Goal: Information Seeking & Learning: Find specific fact

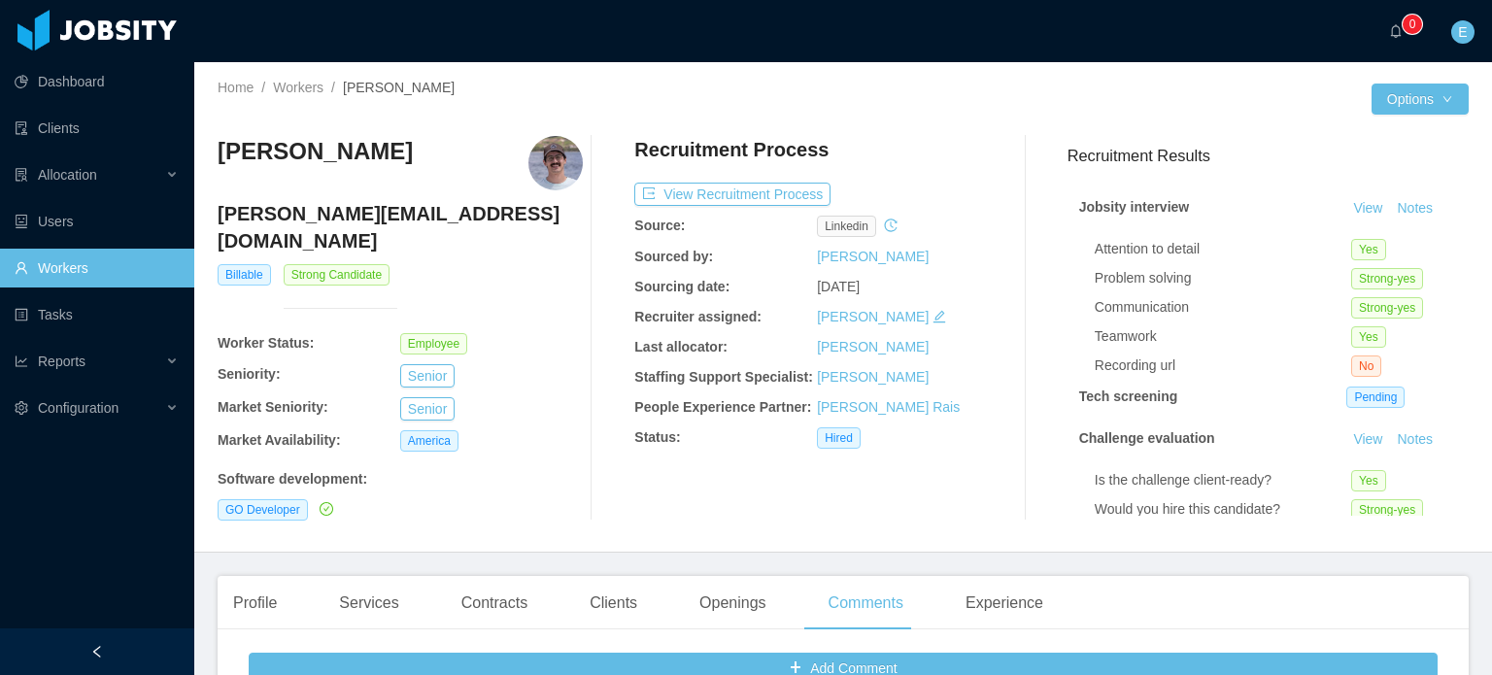
click at [66, 271] on link "Workers" at bounding box center [97, 268] width 164 height 39
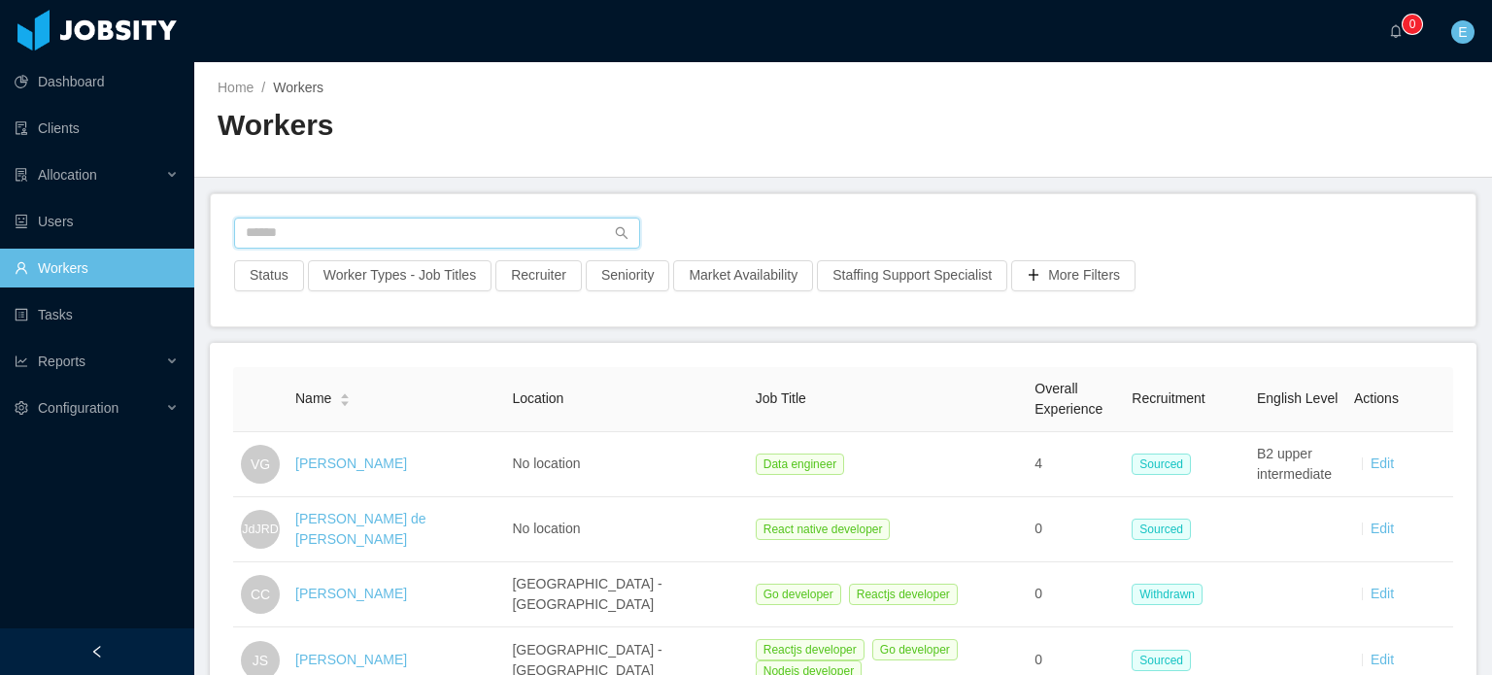
click at [337, 227] on input "text" at bounding box center [437, 233] width 406 height 31
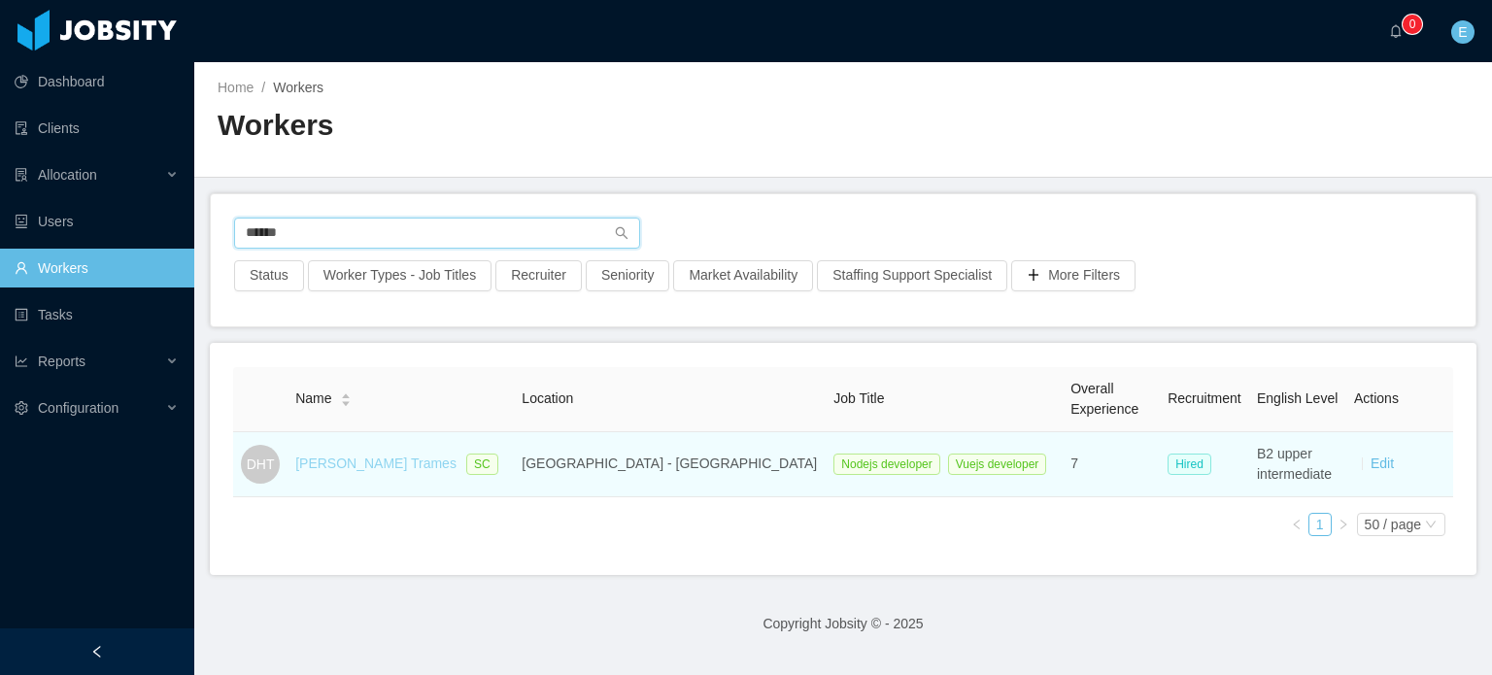
type input "******"
click at [392, 458] on link "[PERSON_NAME] Trames" at bounding box center [375, 463] width 161 height 16
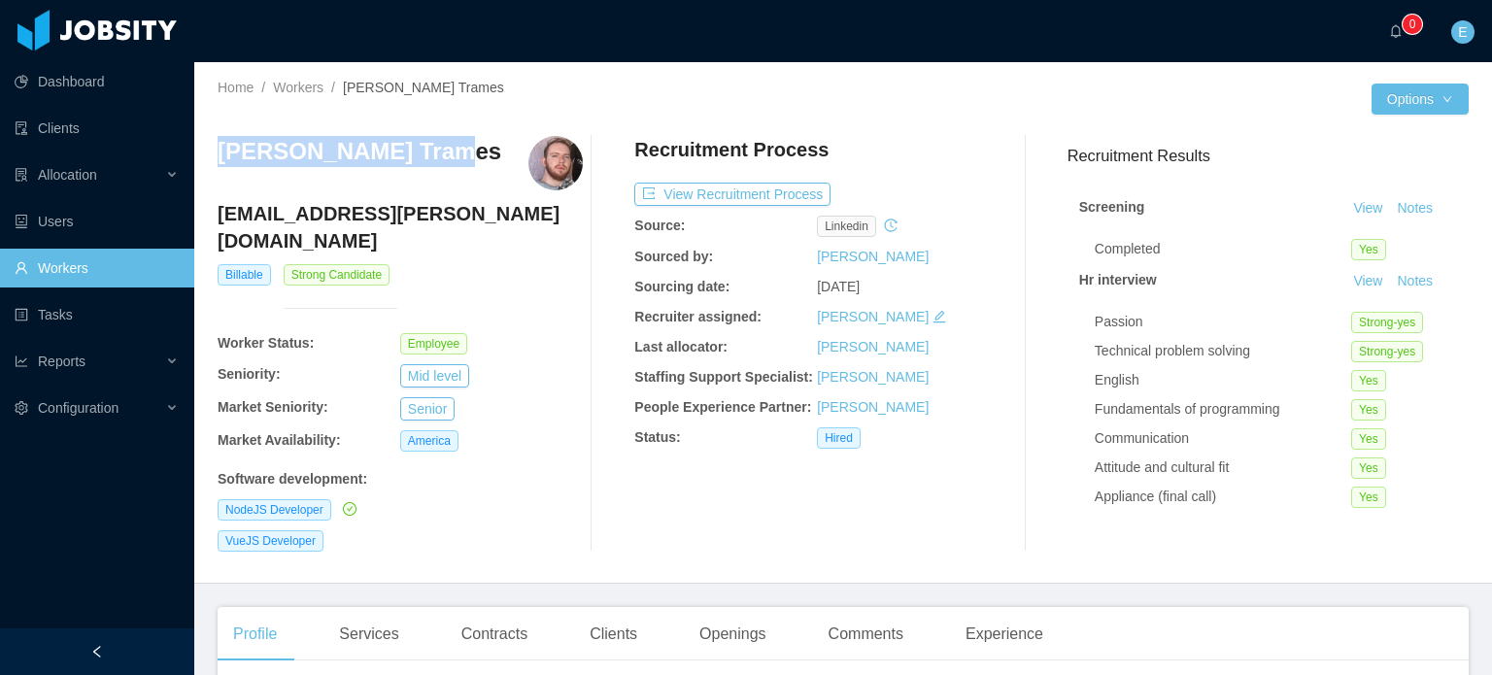
drag, startPoint x: 221, startPoint y: 149, endPoint x: 423, endPoint y: 146, distance: 202.0
click at [423, 146] on h3 "[PERSON_NAME] Trames" at bounding box center [360, 151] width 284 height 31
copy h3 "[PERSON_NAME] Trames"
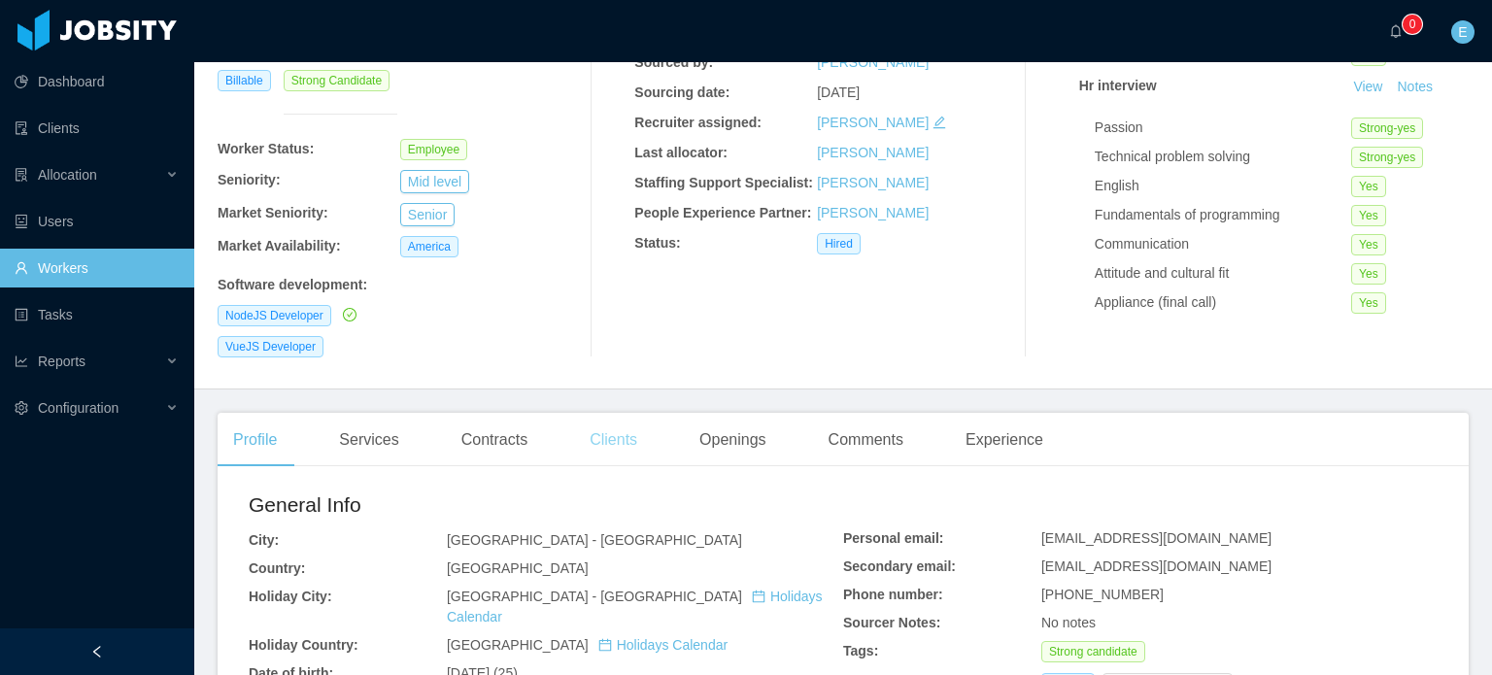
click at [598, 415] on div "Clients" at bounding box center [613, 440] width 79 height 54
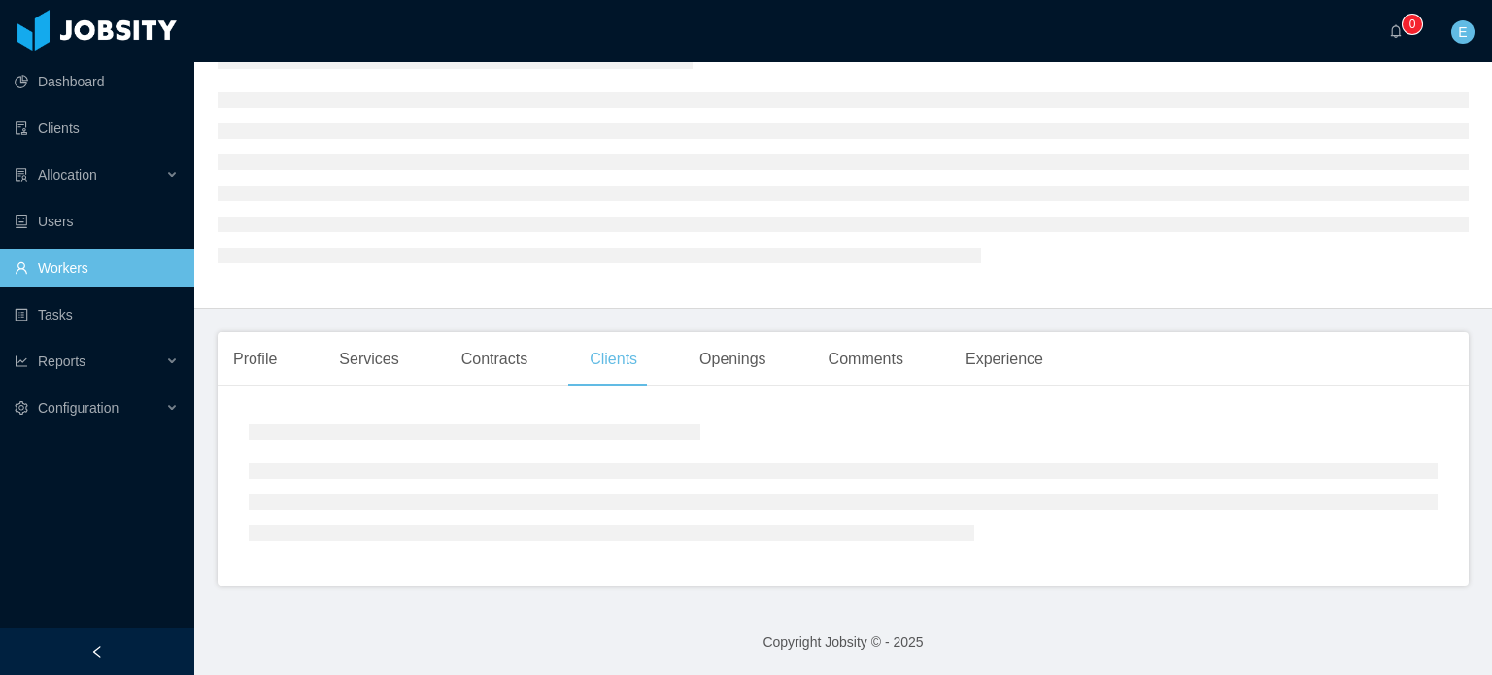
scroll to position [171, 0]
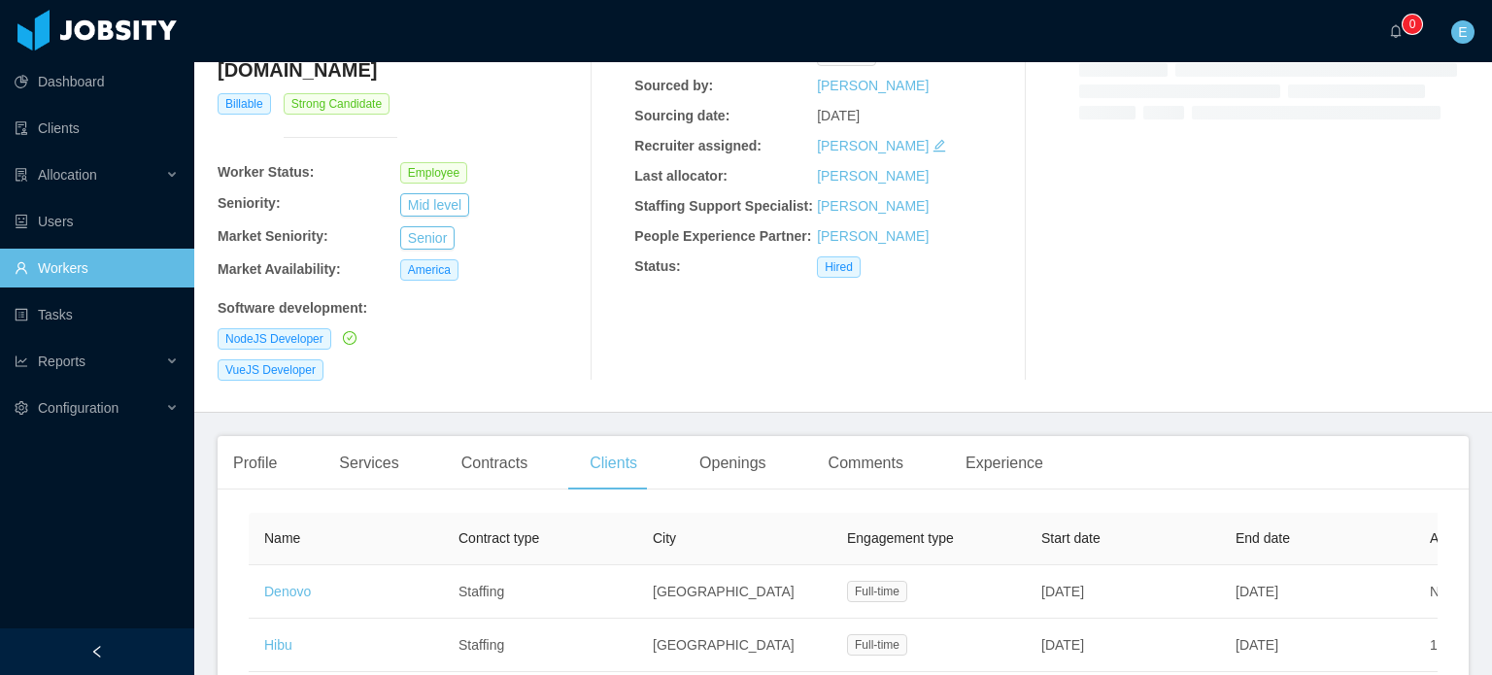
drag, startPoint x: 311, startPoint y: 470, endPoint x: 287, endPoint y: 469, distance: 23.3
click at [287, 469] on div "Profile Services Contracts Clients Openings Comments Experience General Info Ci…" at bounding box center [843, 591] width 1251 height 311
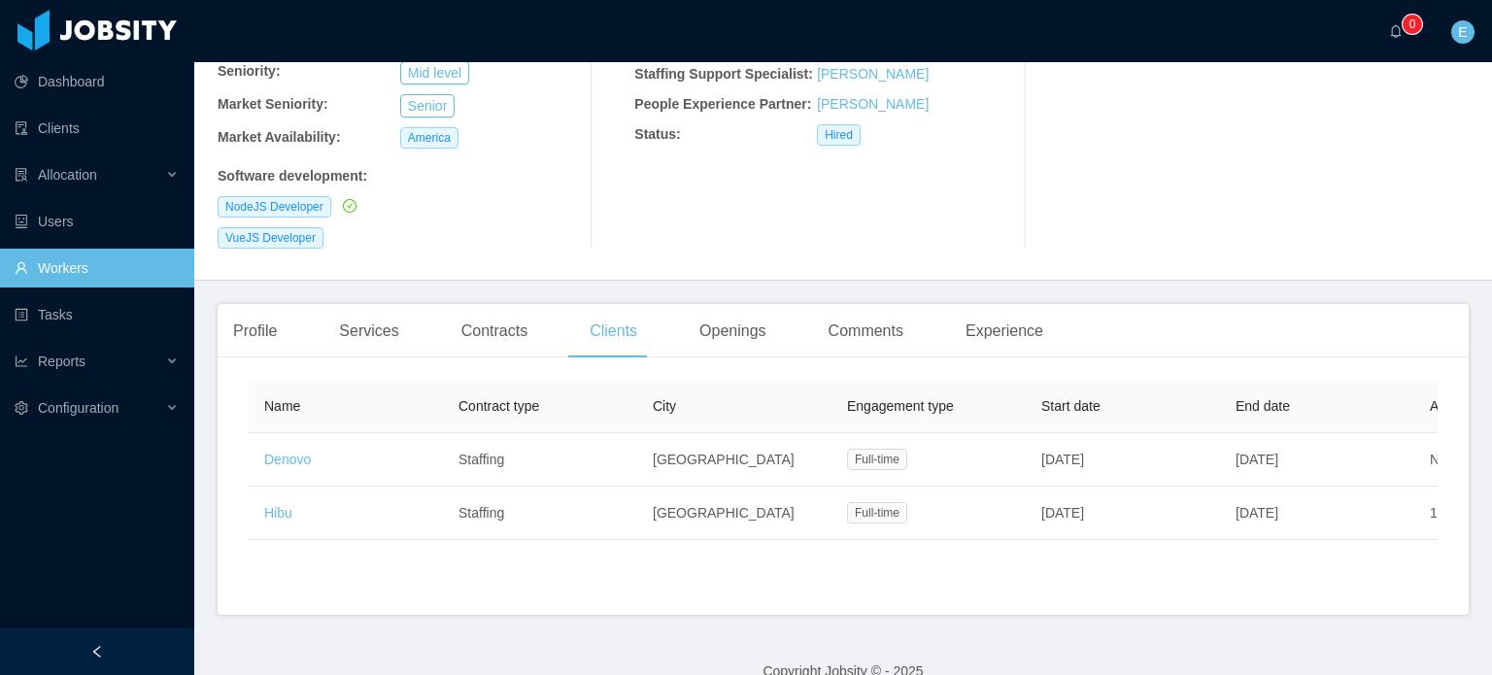
scroll to position [321, 0]
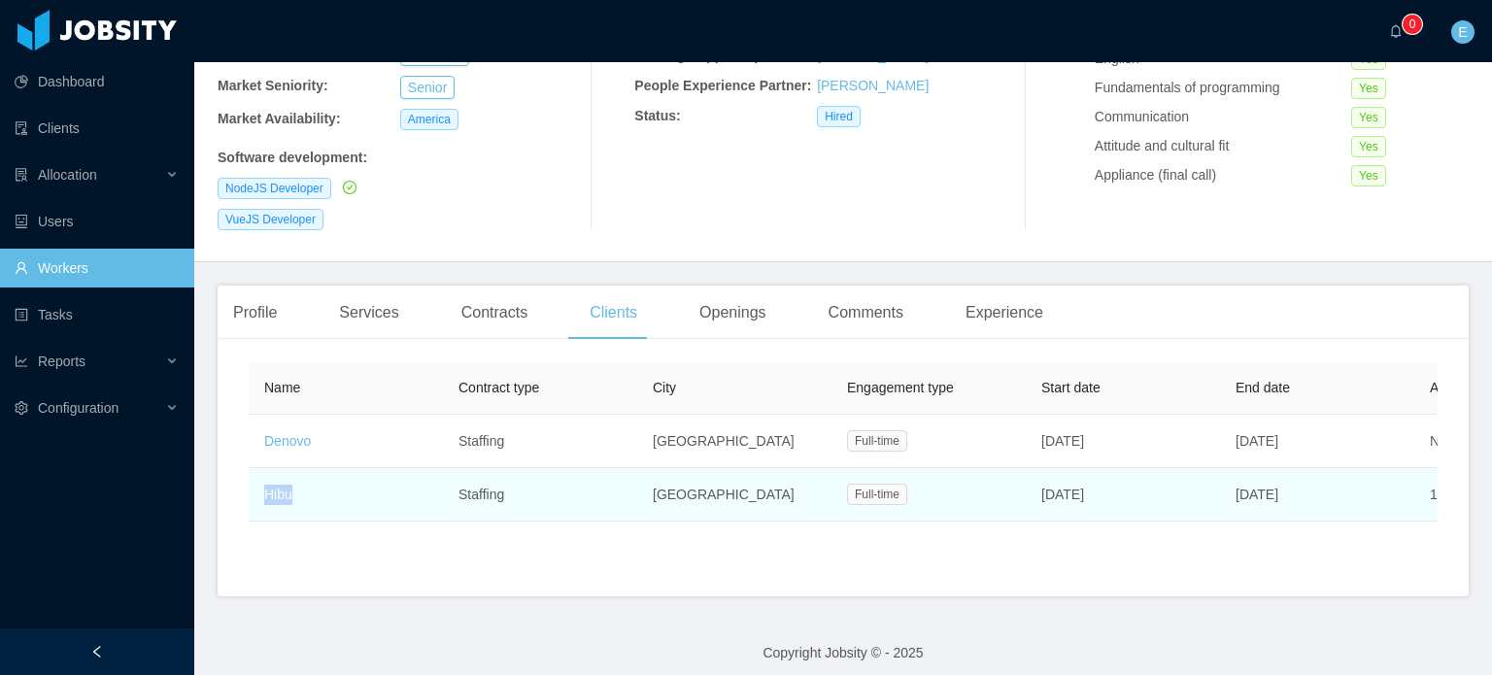
drag, startPoint x: 306, startPoint y: 477, endPoint x: 267, endPoint y: 473, distance: 39.0
click at [267, 473] on td "Hibu" at bounding box center [346, 494] width 194 height 53
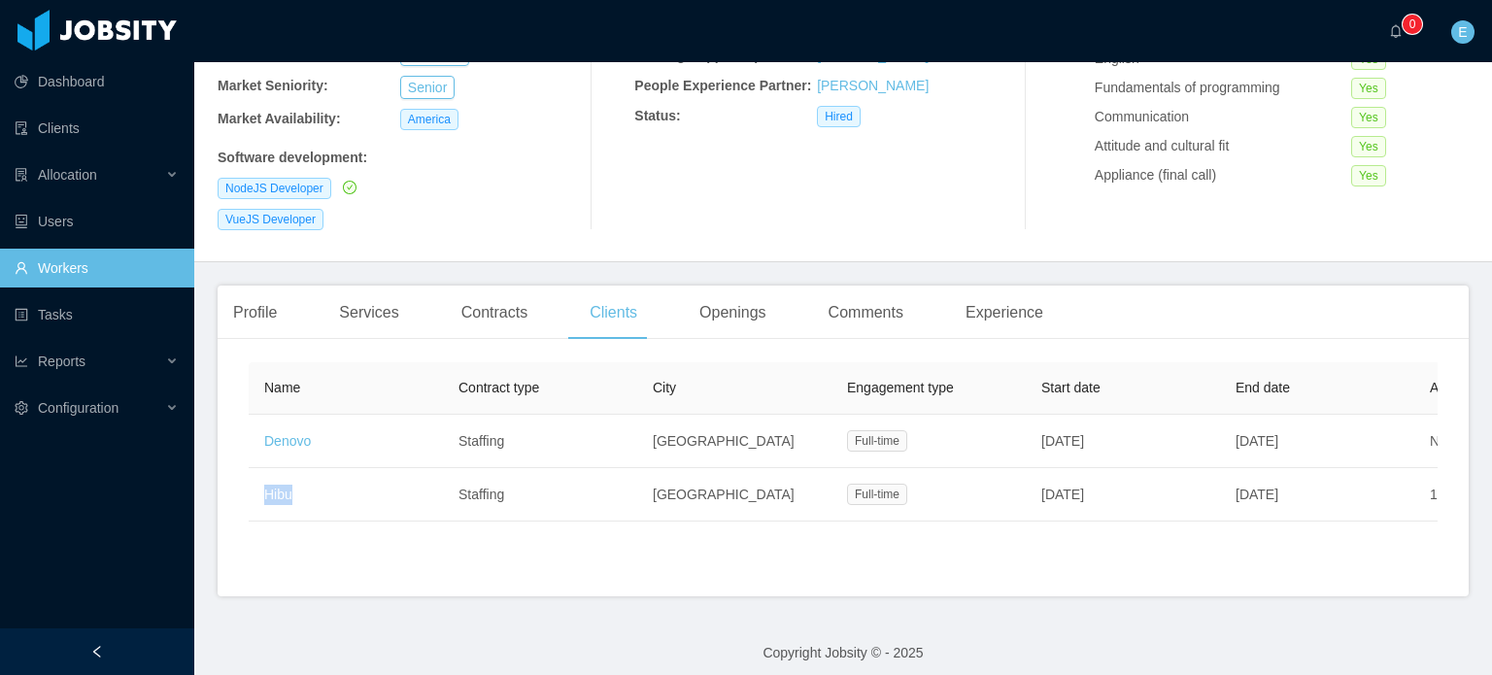
copy link "Hibu"
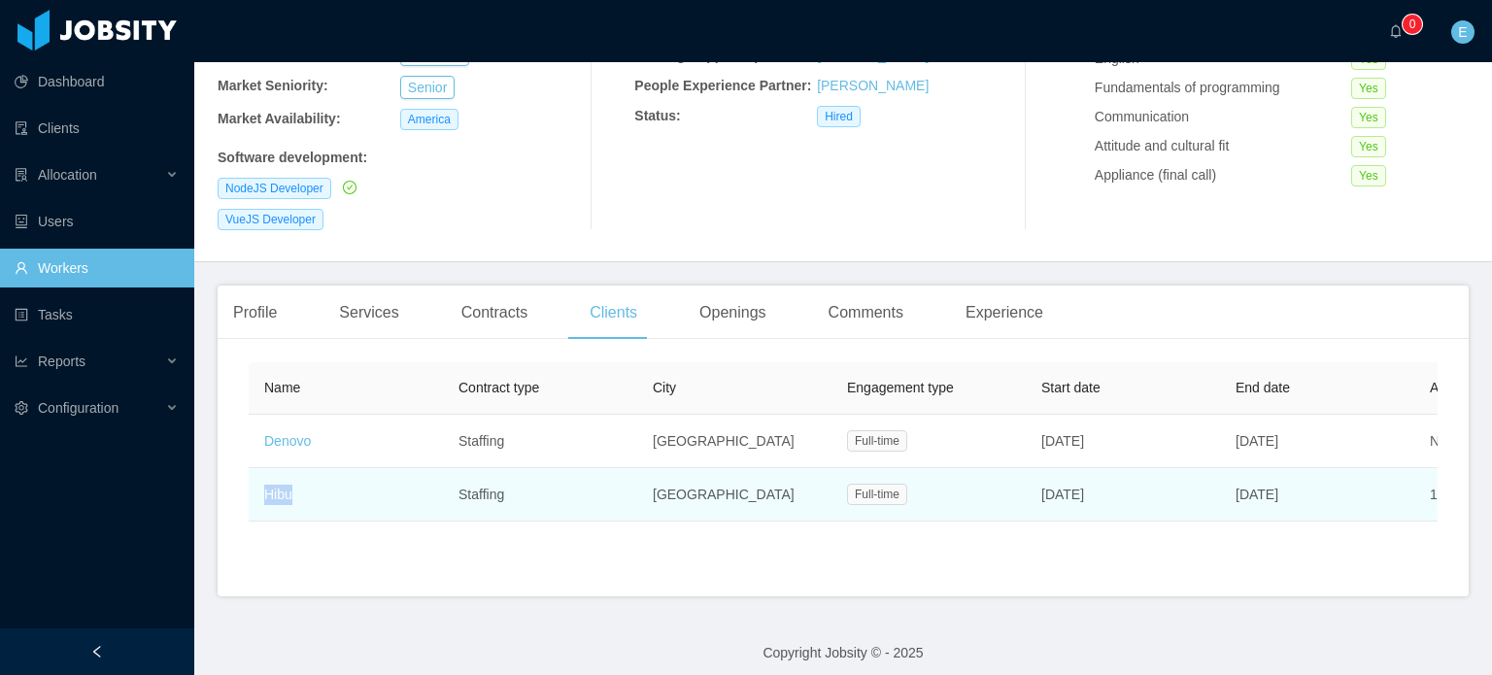
drag, startPoint x: 1164, startPoint y: 468, endPoint x: 1039, endPoint y: 473, distance: 125.4
click at [1039, 473] on td "[DATE]" at bounding box center [1122, 494] width 194 height 53
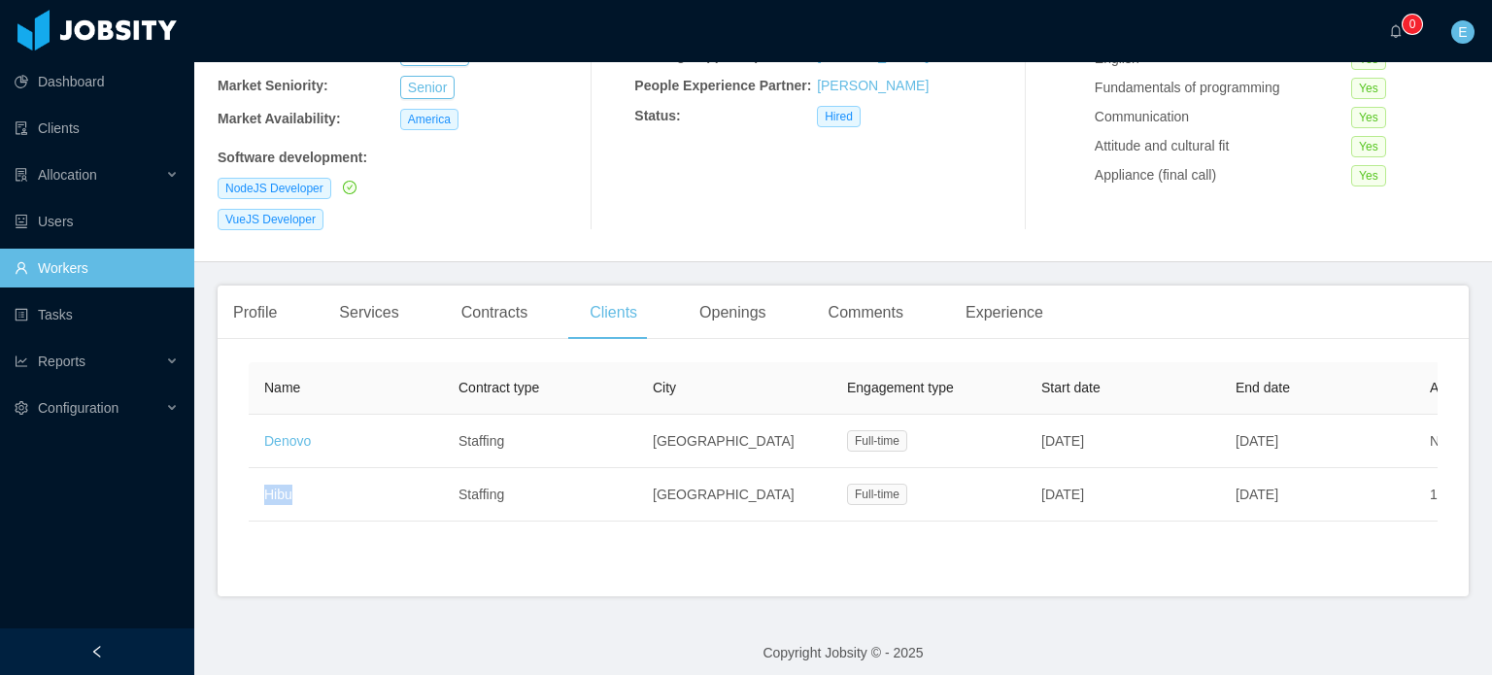
copy span "[DATE]"
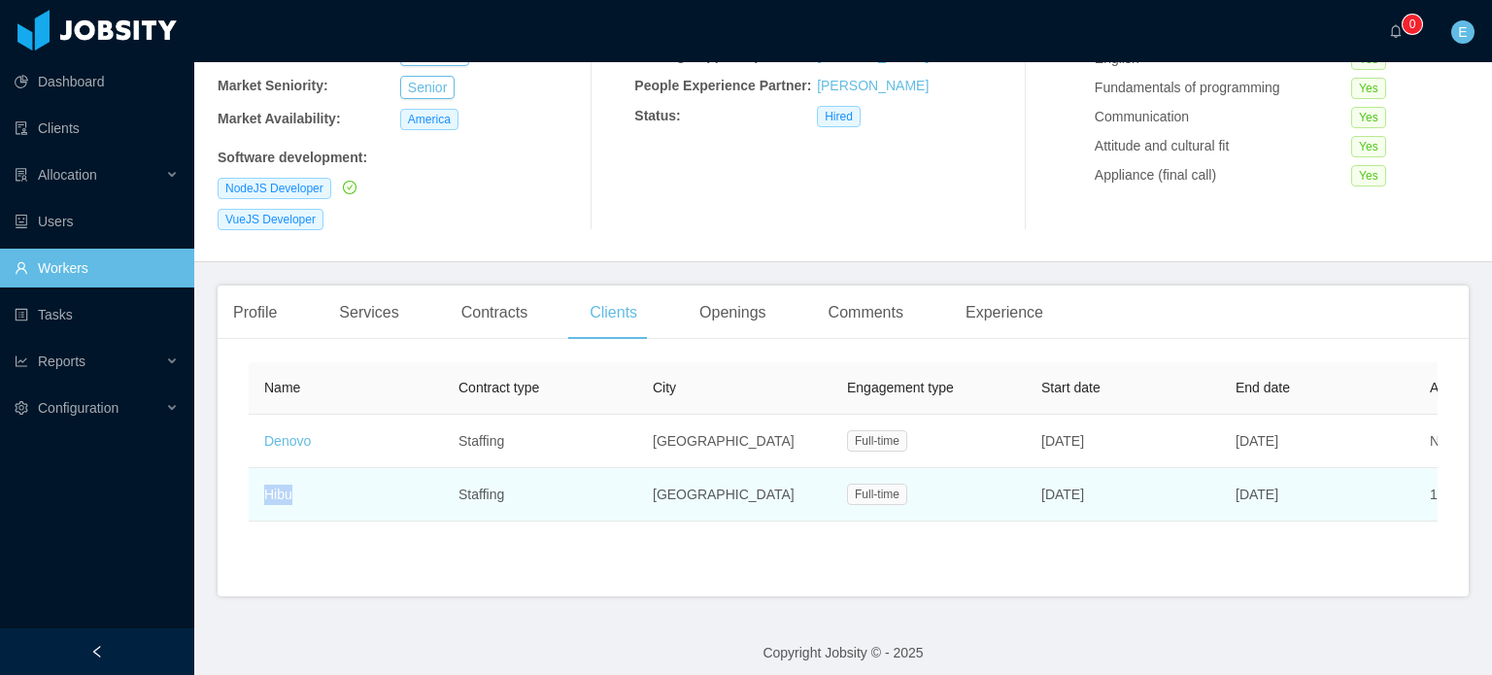
drag, startPoint x: 1353, startPoint y: 474, endPoint x: 1235, endPoint y: 467, distance: 117.7
click at [1235, 468] on td "[DATE]" at bounding box center [1317, 494] width 194 height 53
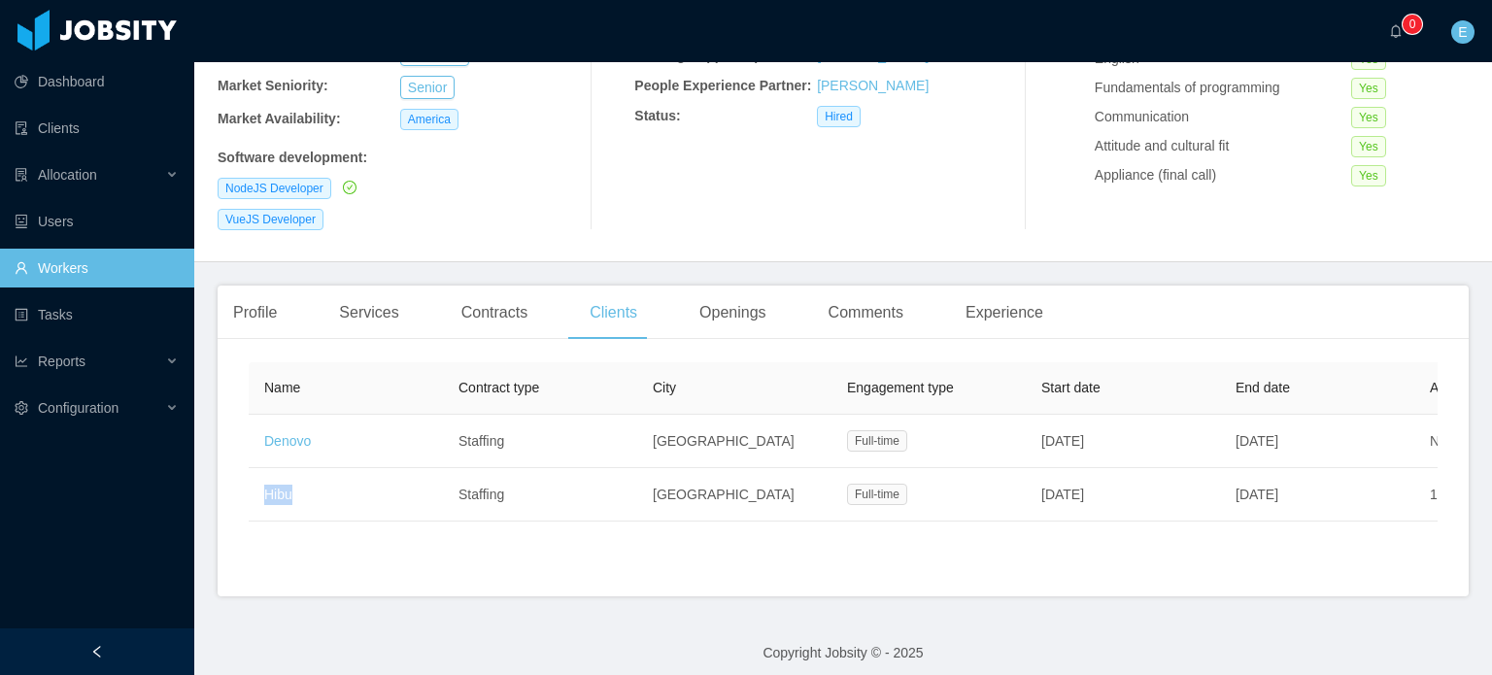
copy span "[DATE]"
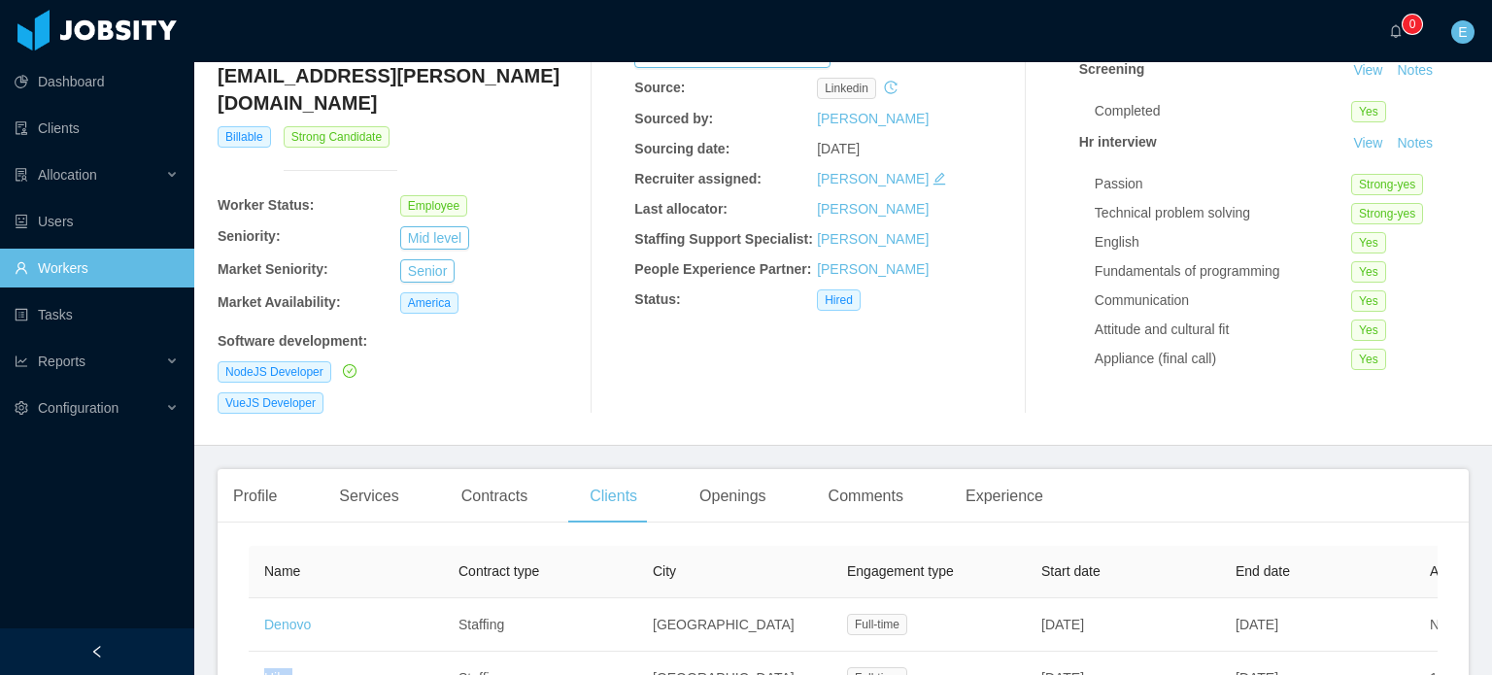
scroll to position [0, 0]
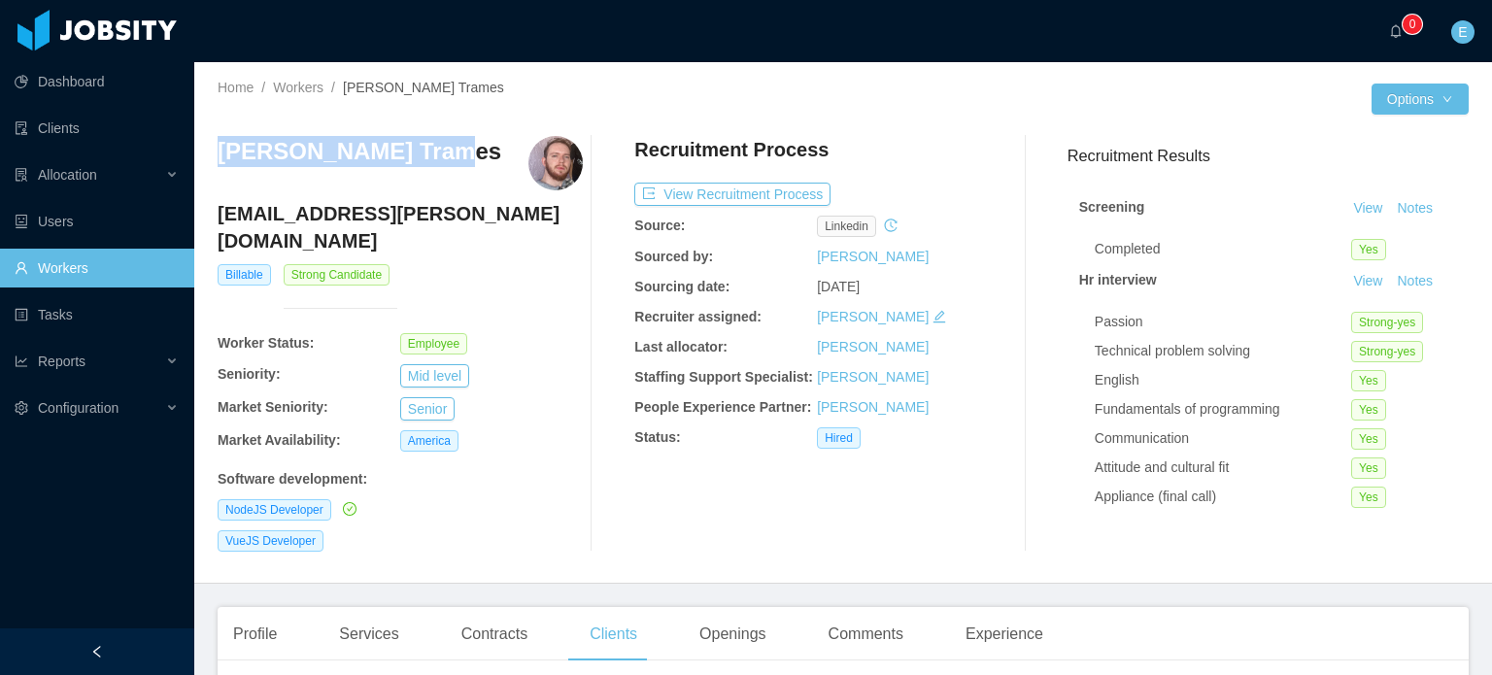
drag, startPoint x: 430, startPoint y: 157, endPoint x: 220, endPoint y: 158, distance: 209.7
click at [220, 158] on div "[PERSON_NAME] Trames" at bounding box center [400, 163] width 365 height 54
copy h3 "[PERSON_NAME] Trames"
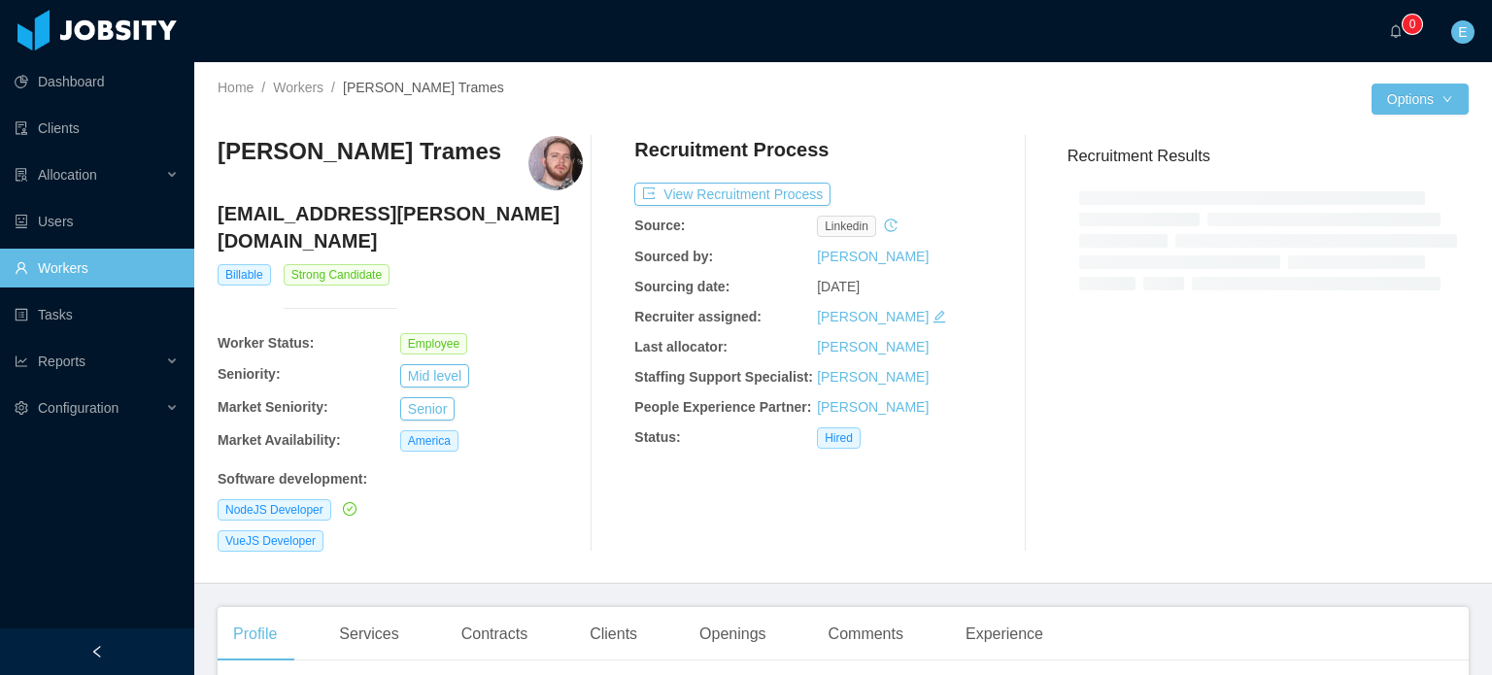
click at [94, 267] on link "Workers" at bounding box center [97, 268] width 164 height 39
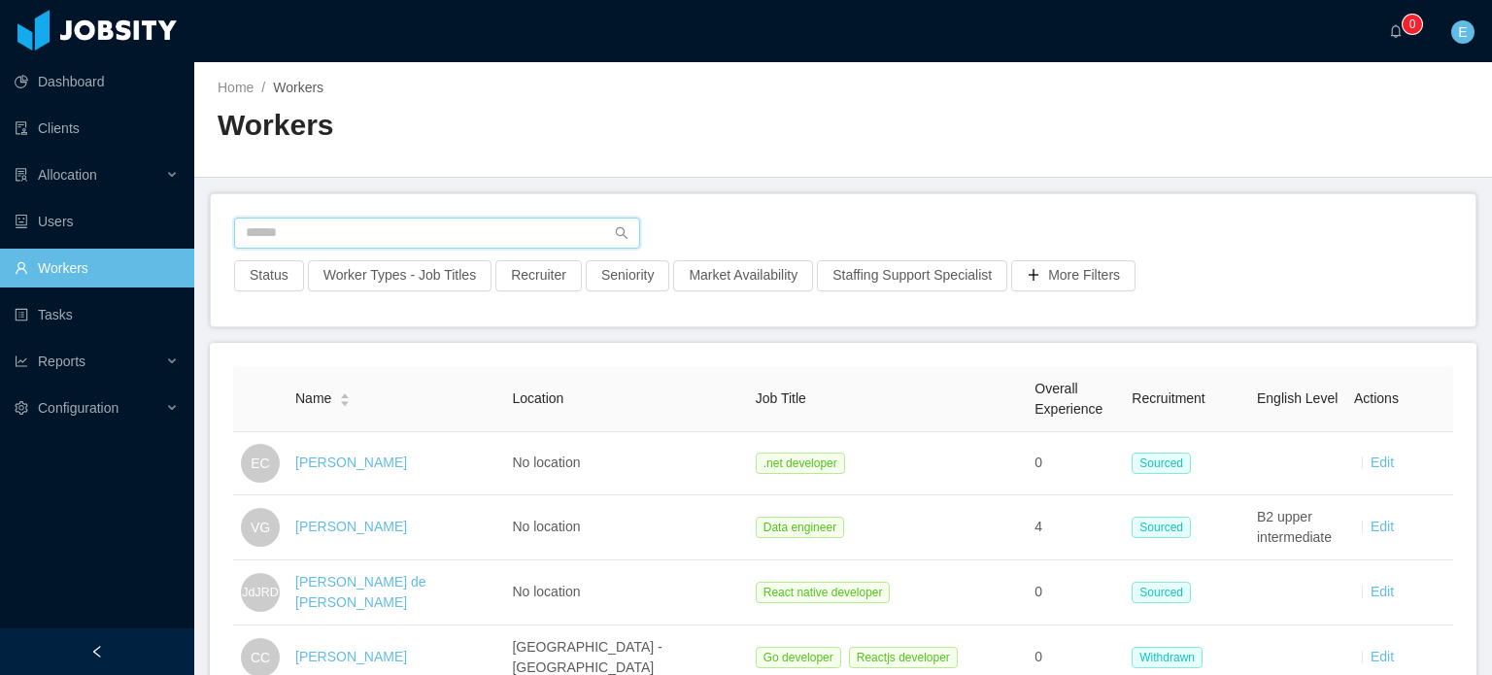
click at [313, 234] on input "text" at bounding box center [437, 233] width 406 height 31
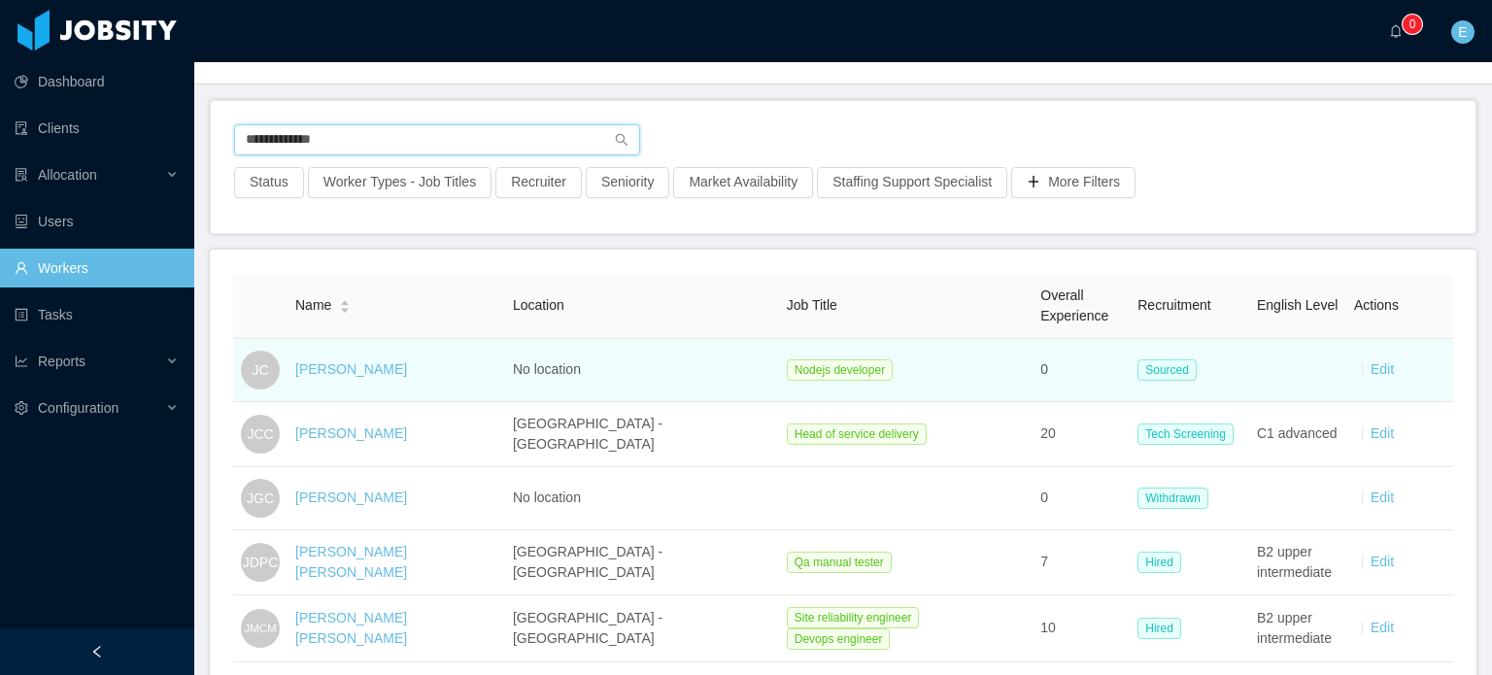
scroll to position [97, 0]
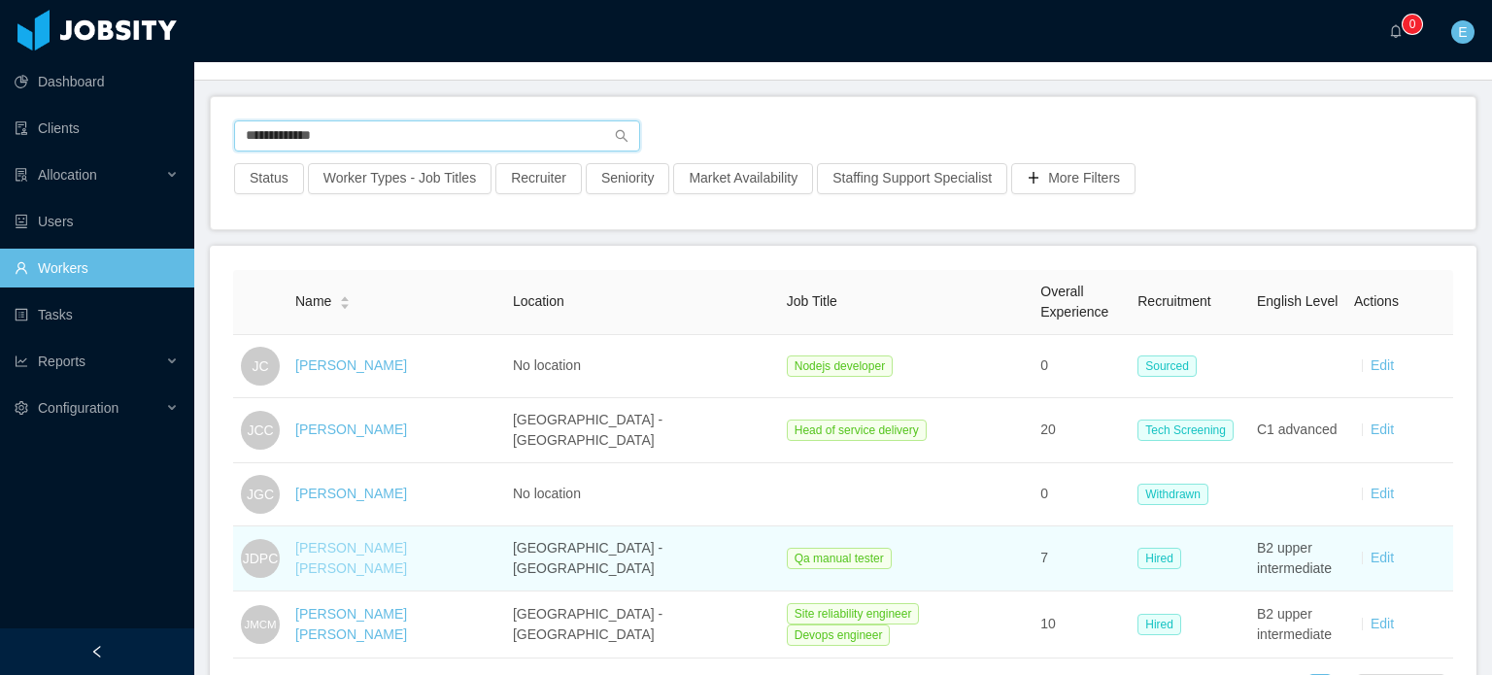
type input "**********"
click at [402, 553] on link "Juan David Penalosa Carrillo" at bounding box center [351, 558] width 112 height 36
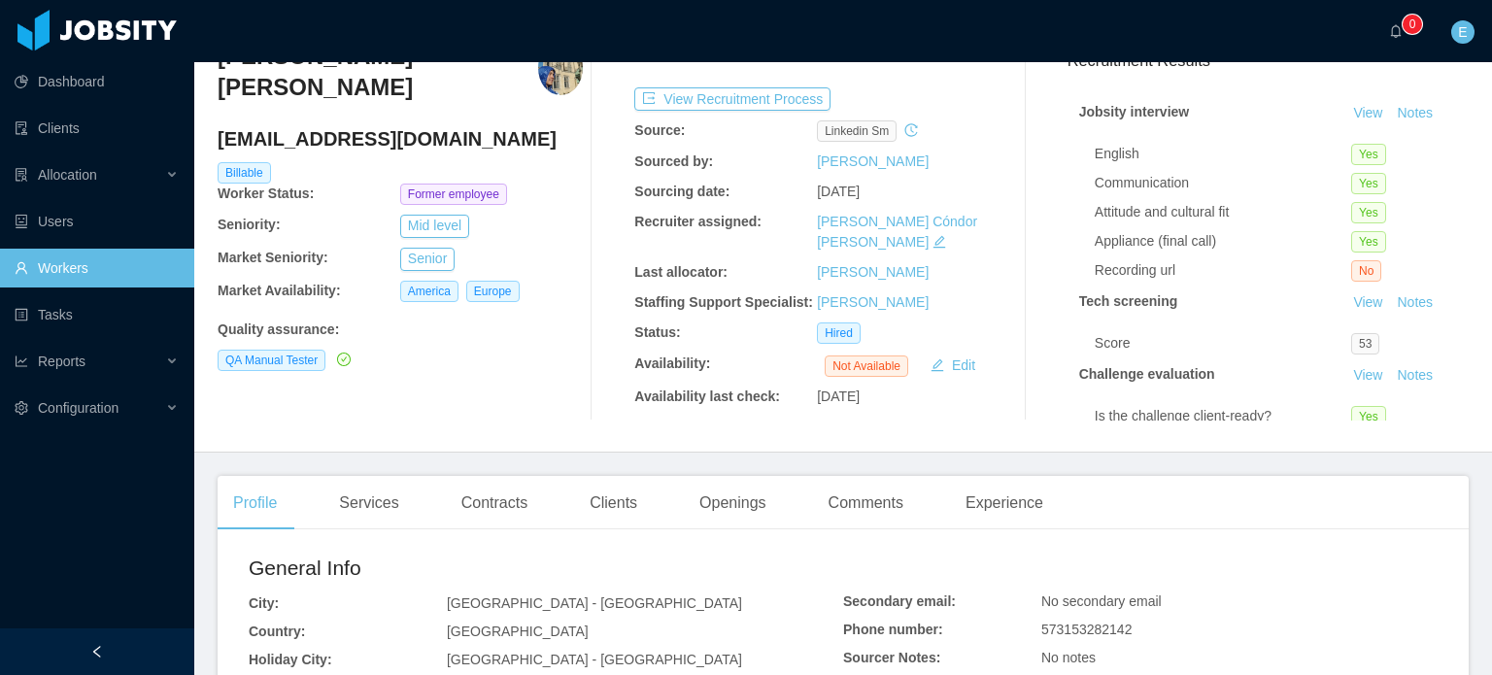
scroll to position [97, 0]
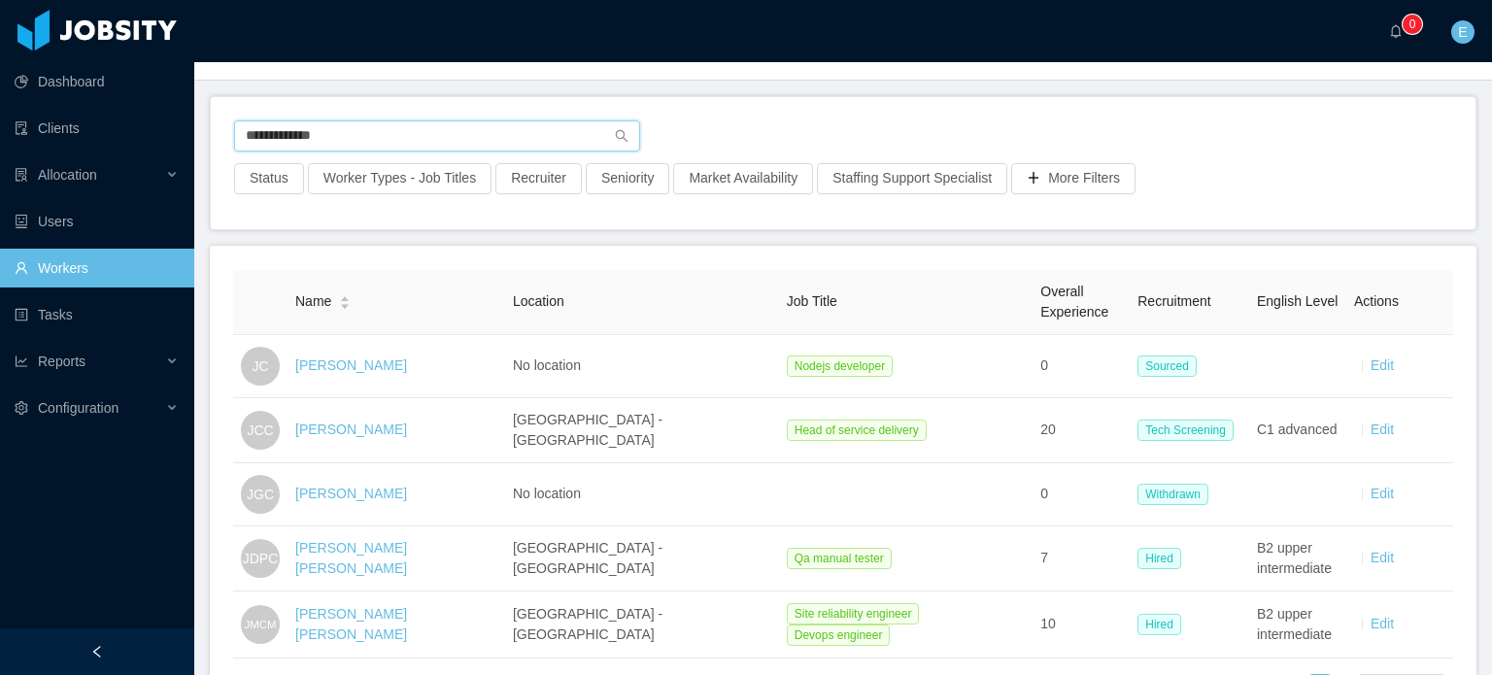
click at [315, 130] on input "**********" at bounding box center [437, 135] width 406 height 31
paste input "**********"
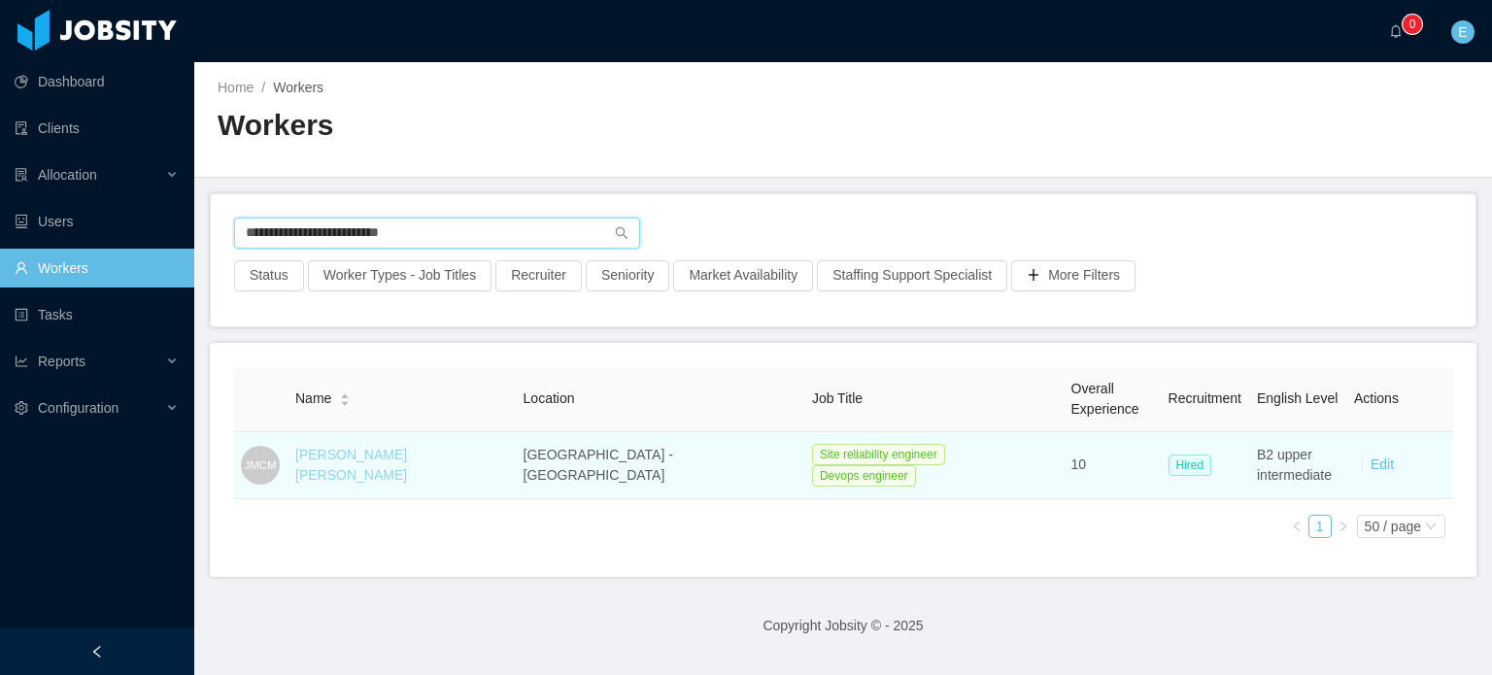
type input "**********"
click at [399, 465] on link "Juan Manuel Carrillo Moreno" at bounding box center [351, 465] width 112 height 36
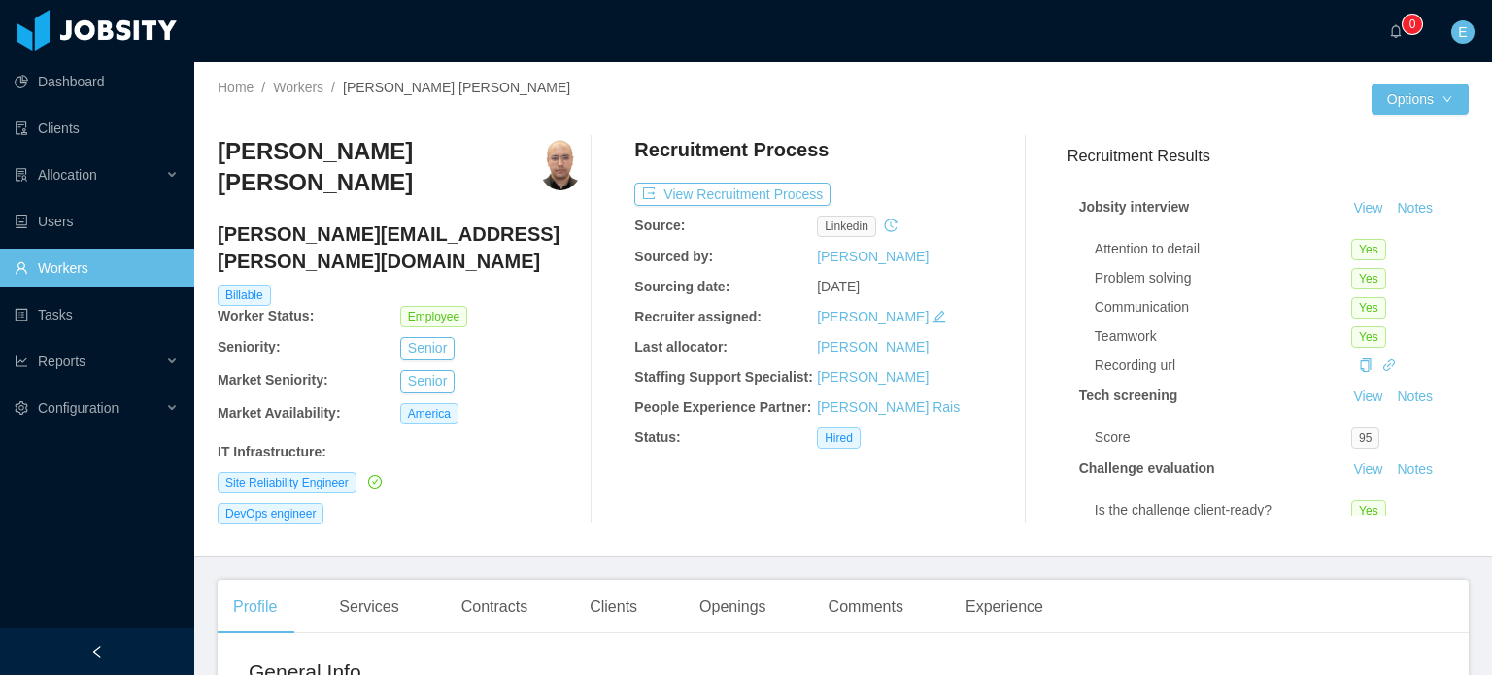
click at [773, 108] on div at bounding box center [530, 113] width 625 height 15
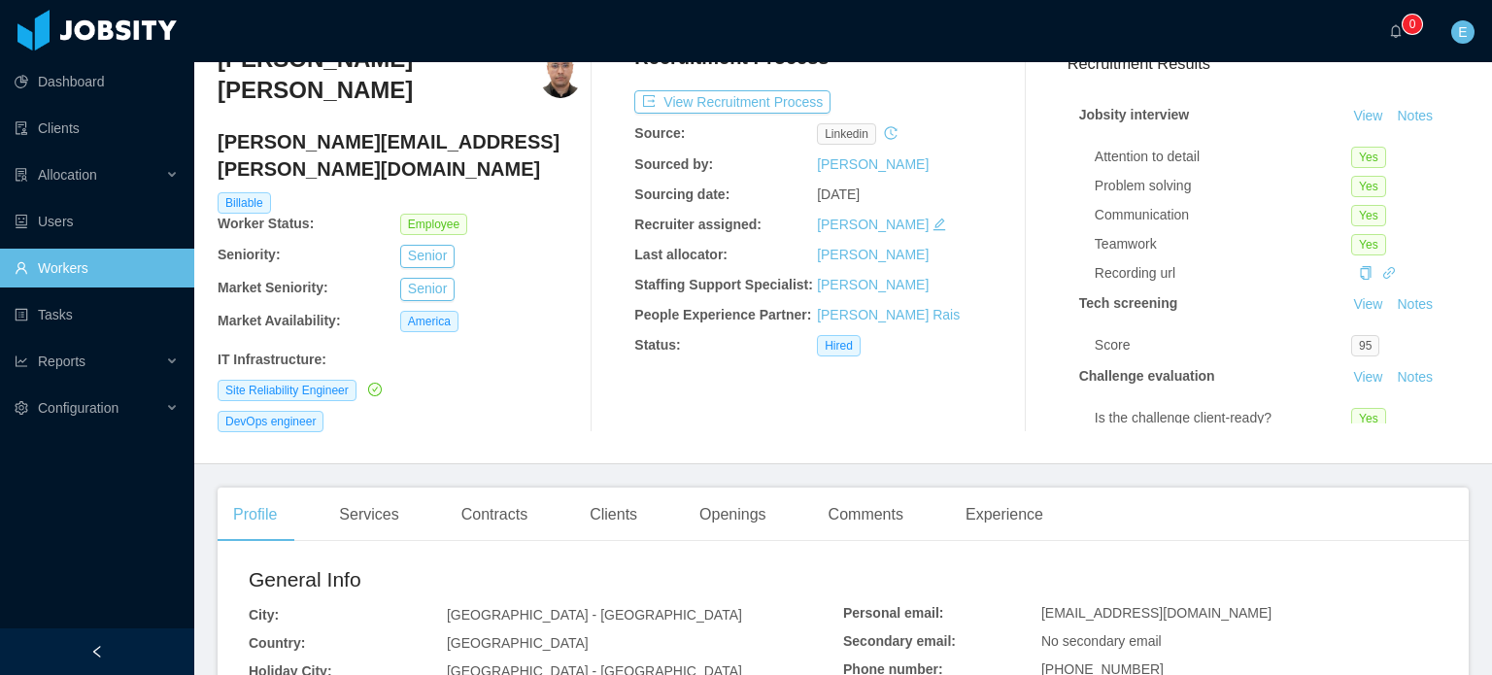
scroll to position [97, 0]
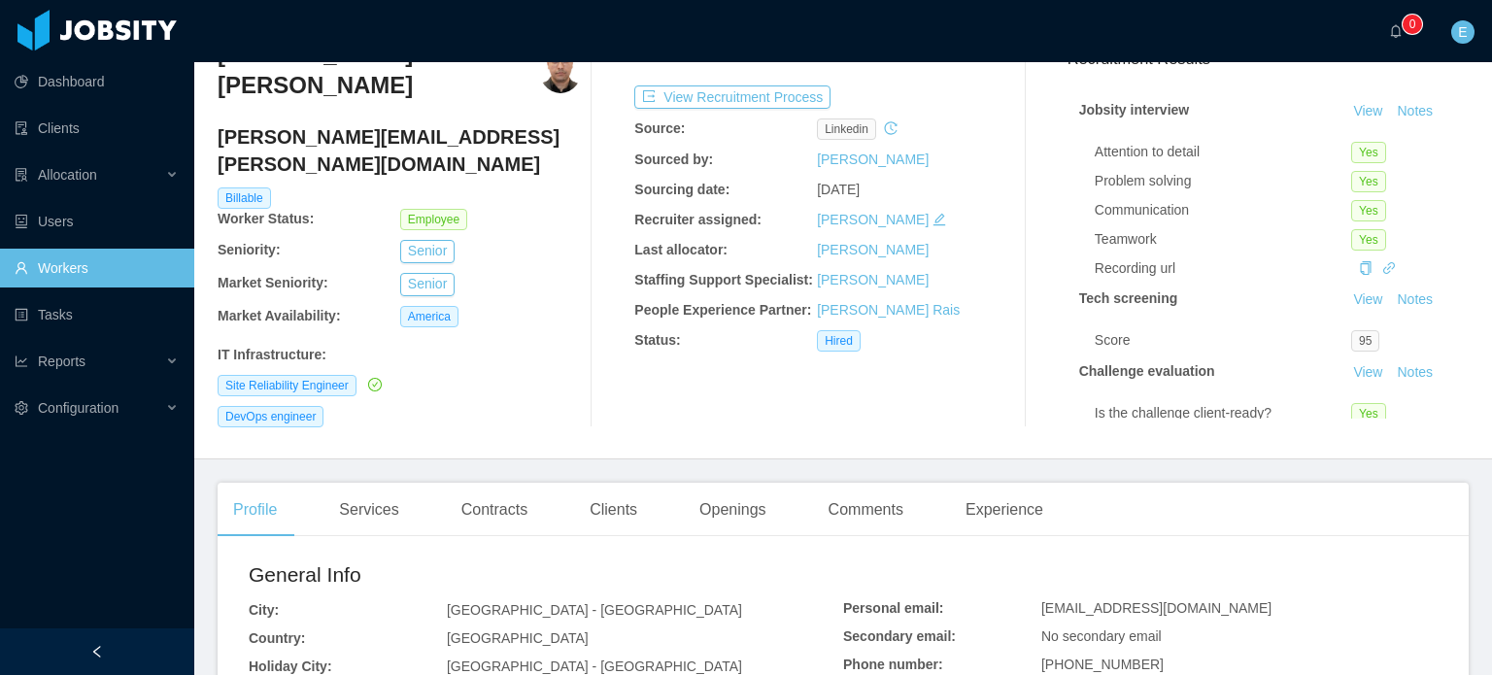
click at [583, 497] on div "Clients" at bounding box center [613, 510] width 79 height 54
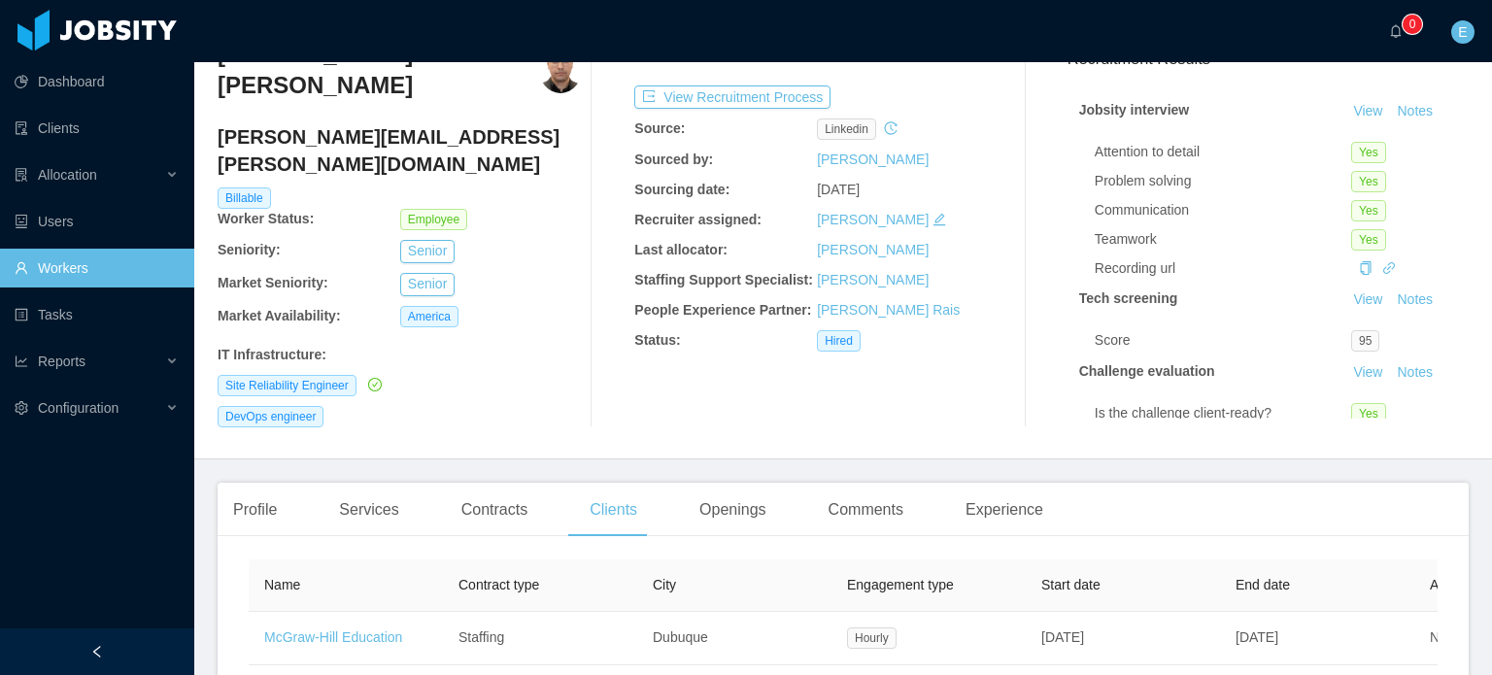
click at [510, 406] on div "DevOps engineer" at bounding box center [400, 416] width 365 height 21
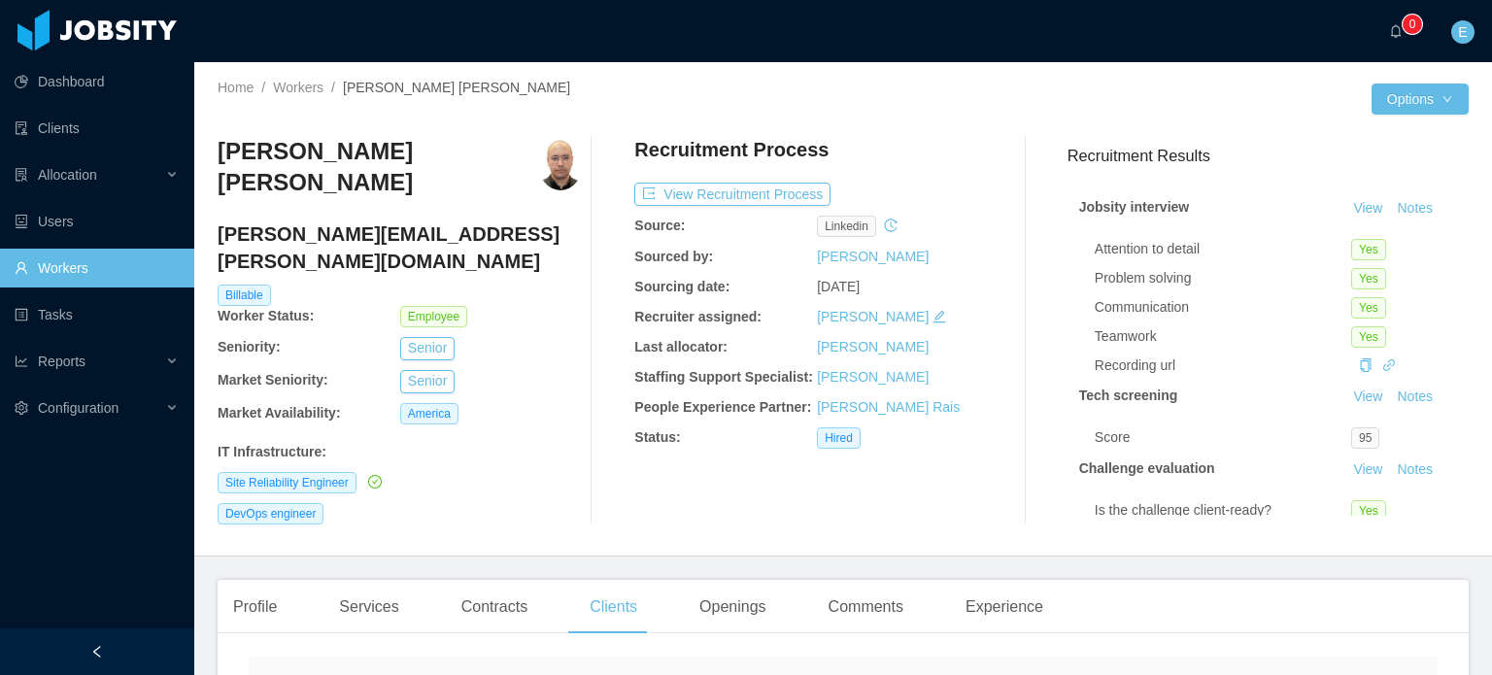
click at [462, 165] on h3 "Juan Manuel Carrillo Moreno" at bounding box center [378, 167] width 320 height 63
